Goal: Share content

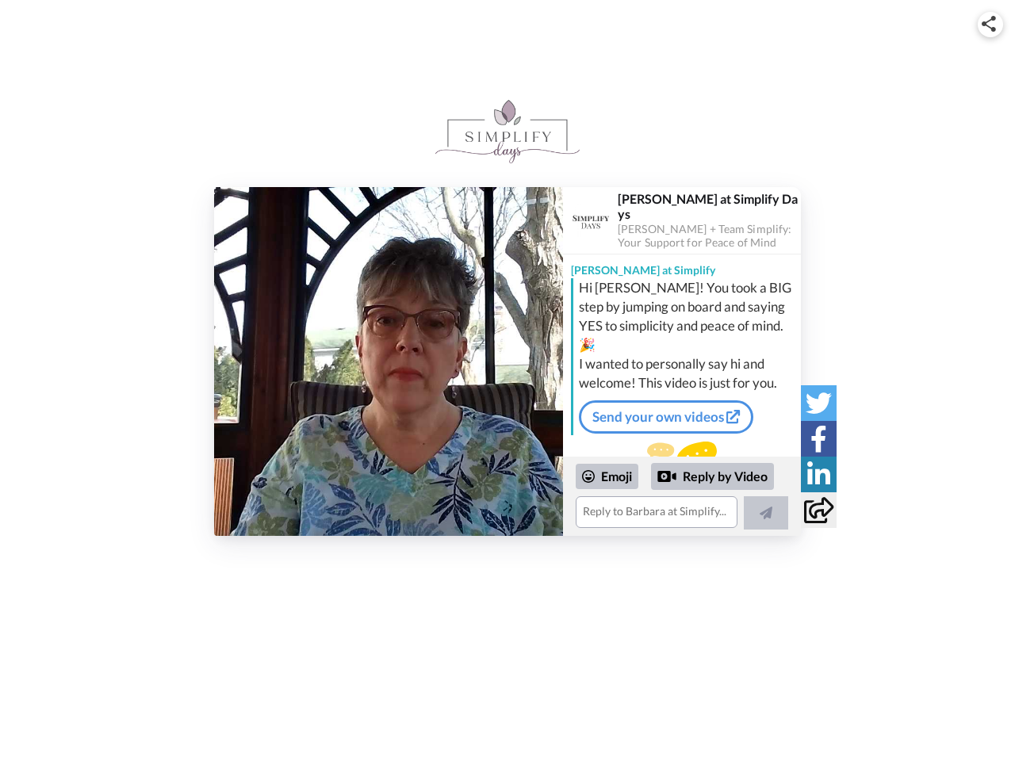
click at [990, 24] on img at bounding box center [988, 24] width 14 height 16
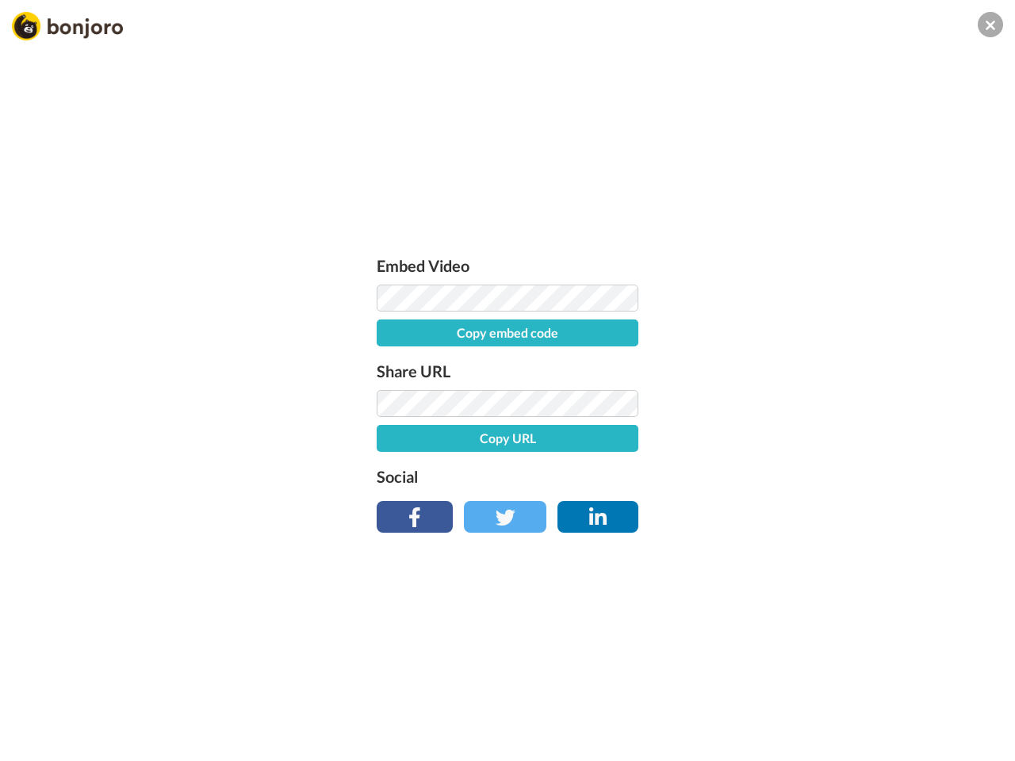
click at [388, 361] on label "Share URL" at bounding box center [507, 370] width 262 height 25
click at [682, 496] on div "Embed Video Copy embed code Share URL Copy URL Social" at bounding box center [507, 466] width 1015 height 761
click at [607, 476] on label "Social" at bounding box center [507, 476] width 262 height 25
click at [713, 476] on div "Embed Video Copy embed code Share URL Copy URL Social" at bounding box center [507, 466] width 1015 height 761
click at [766, 513] on div "Embed Video Copy embed code Share URL Copy URL Social" at bounding box center [507, 466] width 1015 height 761
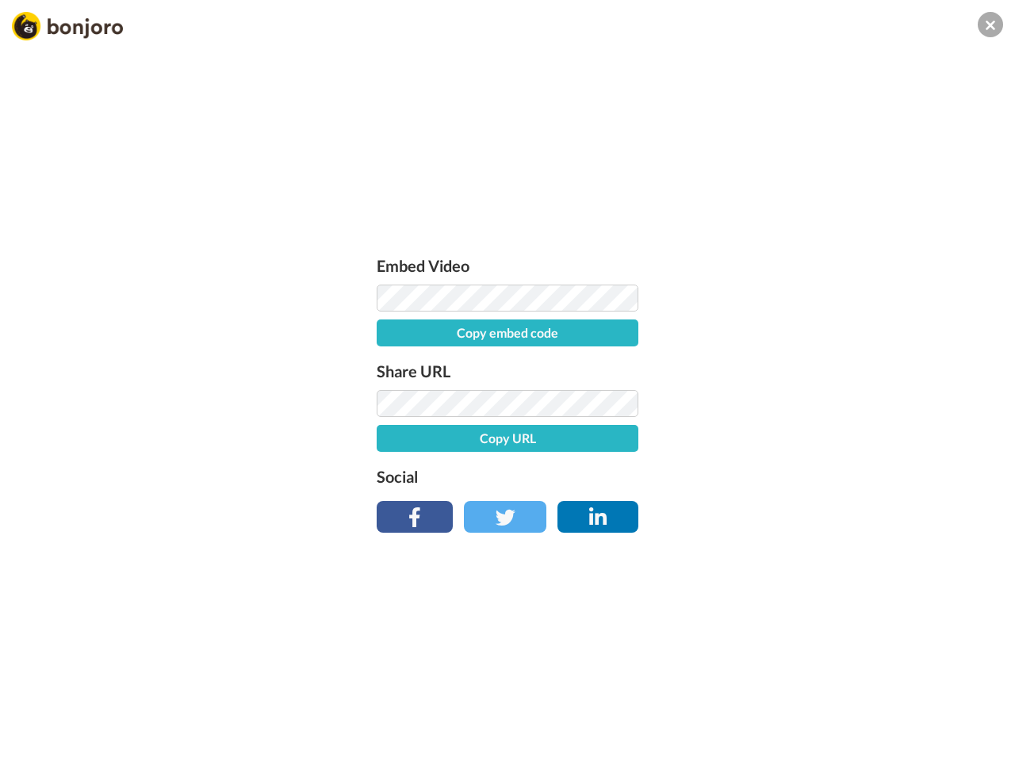
click at [818, 403] on div "Embed Video Copy embed code Share URL Copy URL Social" at bounding box center [507, 466] width 1015 height 761
click at [818, 438] on div "Embed Video Copy embed code Share URL Copy URL Social" at bounding box center [507, 466] width 1015 height 761
click at [818, 474] on div "Embed Video Copy embed code Share URL Copy URL Social" at bounding box center [507, 466] width 1015 height 761
click at [818, 510] on div "Embed Video Copy embed code Share URL Copy URL Social" at bounding box center [507, 466] width 1015 height 761
